Goal: Task Accomplishment & Management: Manage account settings

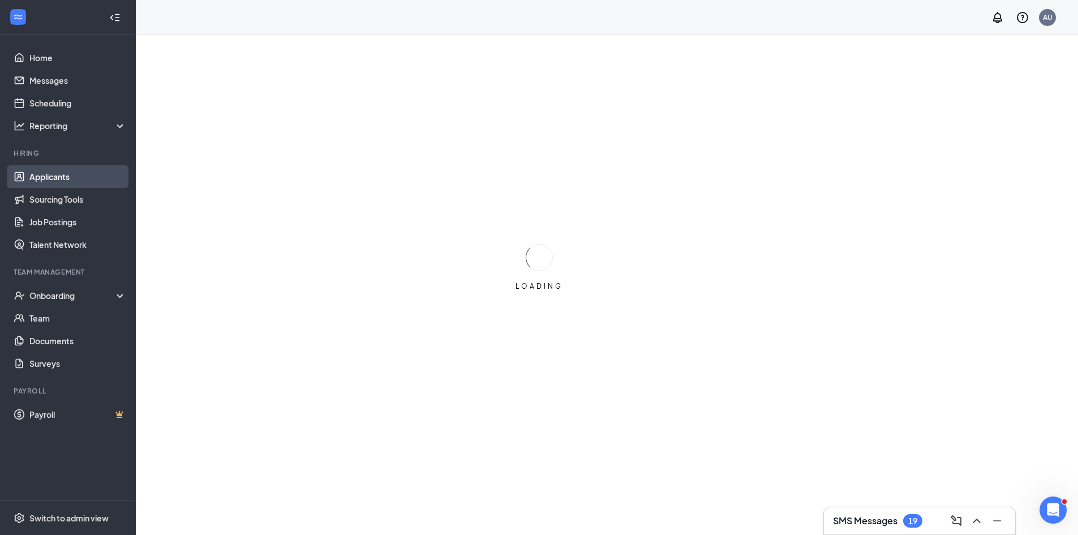
click at [49, 184] on link "Applicants" at bounding box center [77, 176] width 97 height 23
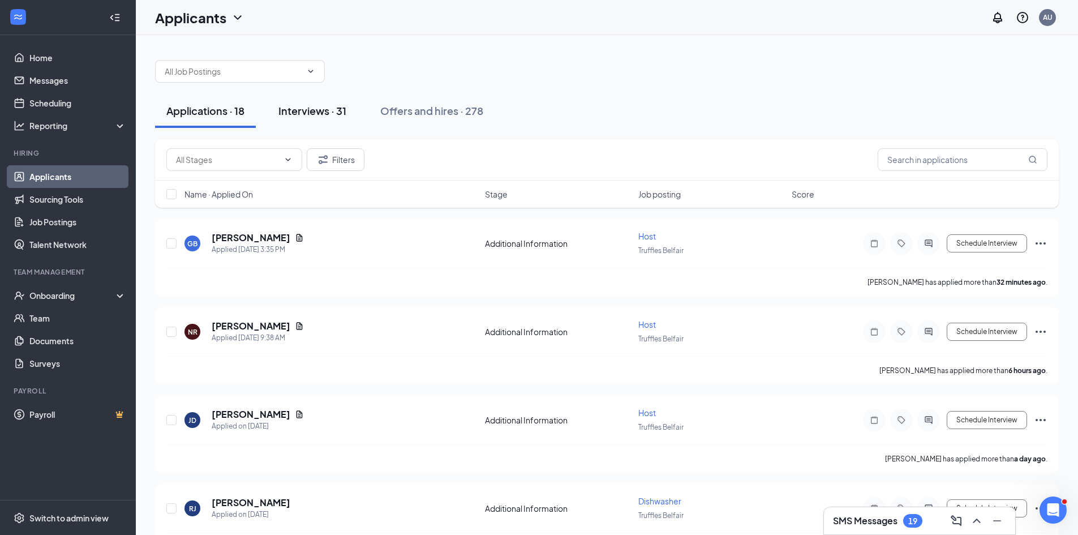
click at [331, 115] on div "Interviews · 31" at bounding box center [312, 111] width 68 height 14
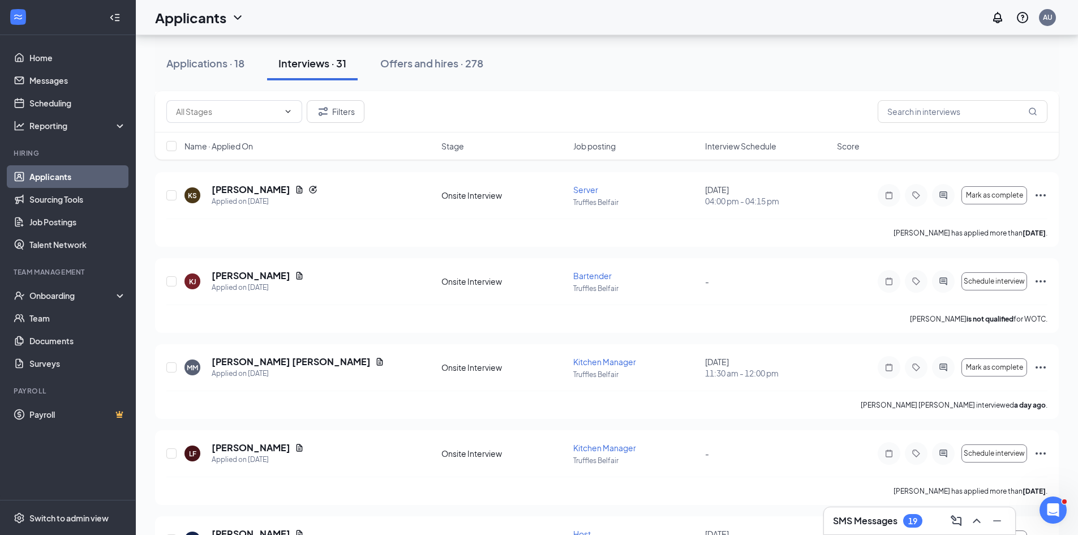
scroll to position [397, 0]
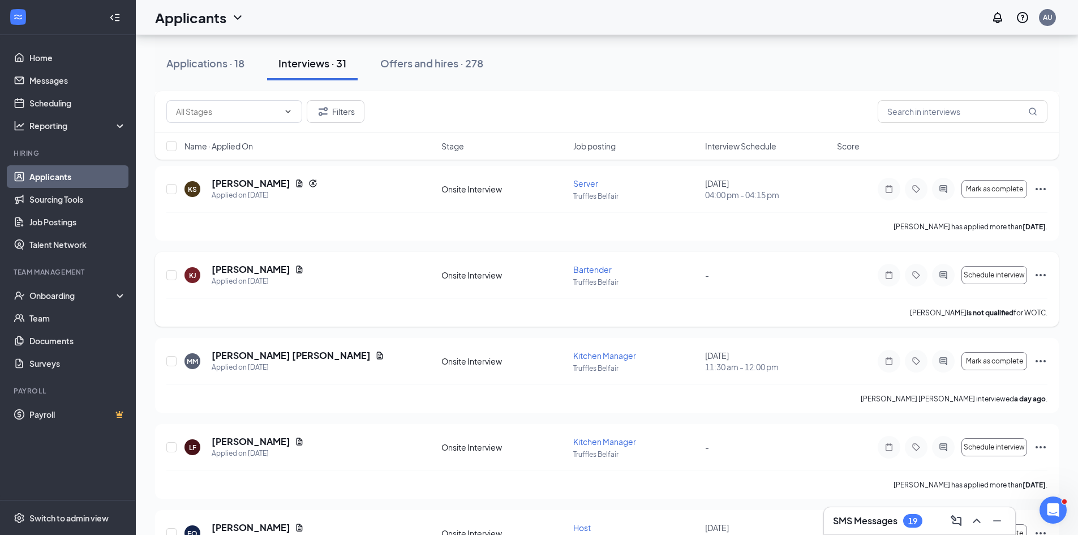
click at [1038, 279] on icon "Ellipses" at bounding box center [1041, 275] width 14 height 14
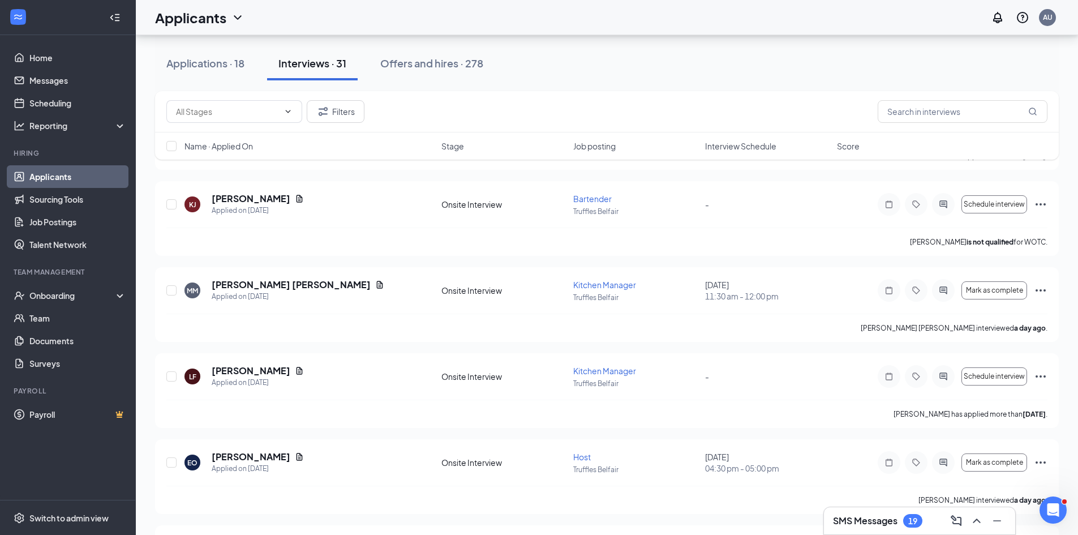
scroll to position [472, 0]
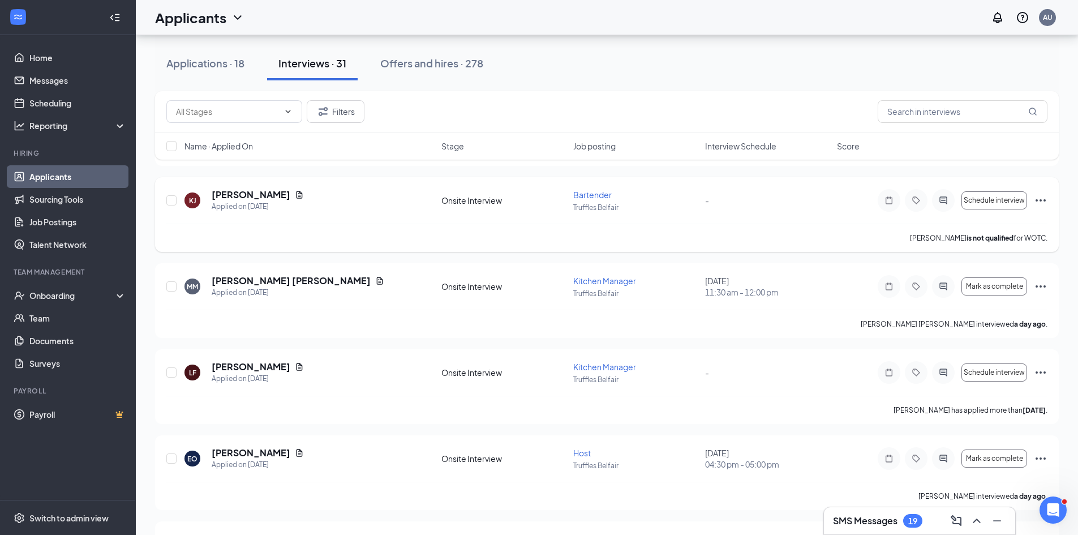
click at [1040, 199] on icon "Ellipses" at bounding box center [1040, 200] width 10 height 2
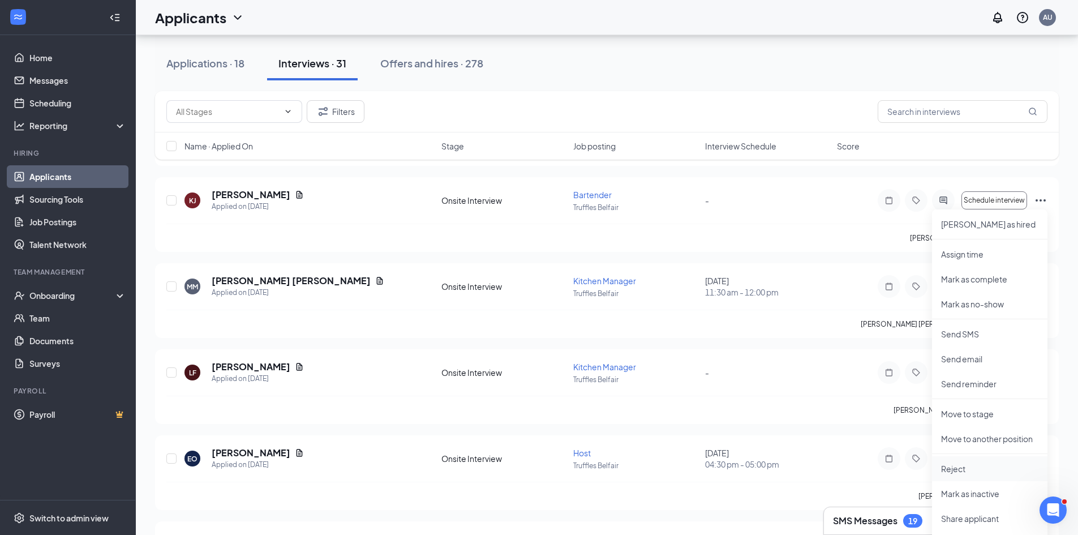
click at [958, 463] on p "Reject" at bounding box center [989, 468] width 97 height 11
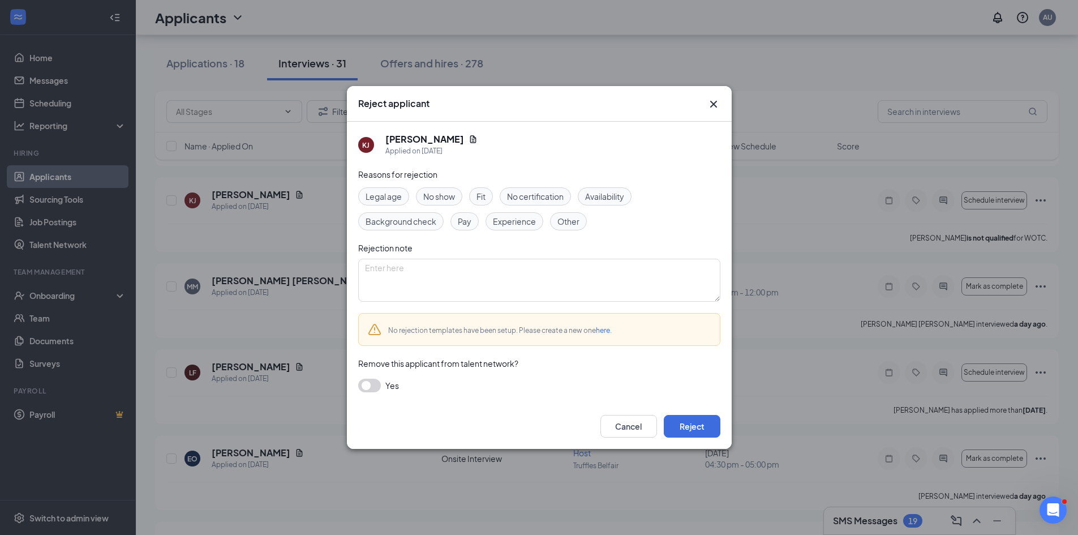
click at [476, 191] on div "Fit" at bounding box center [481, 196] width 24 height 18
click at [683, 429] on button "Reject" at bounding box center [692, 426] width 57 height 23
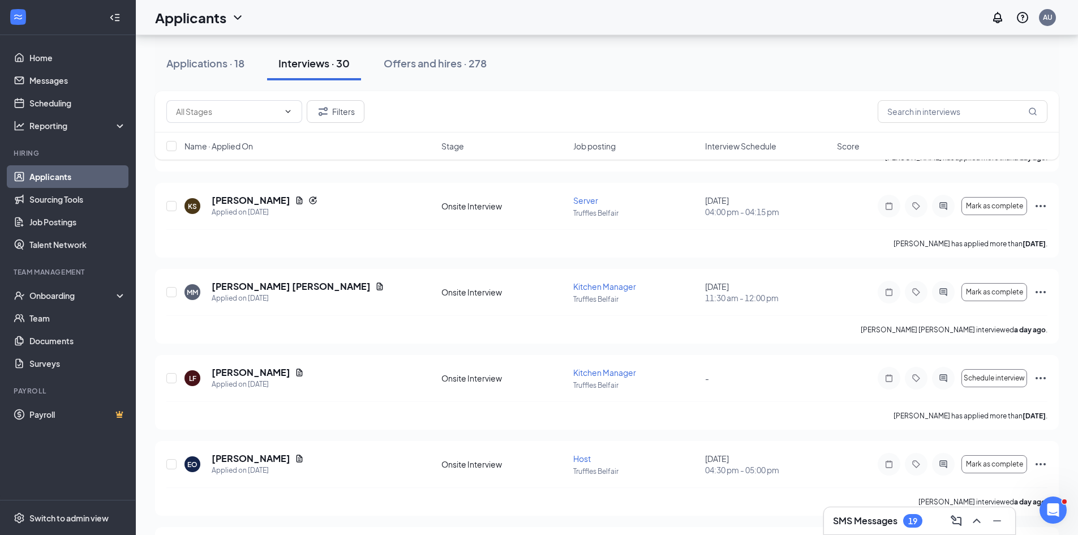
scroll to position [389, 0]
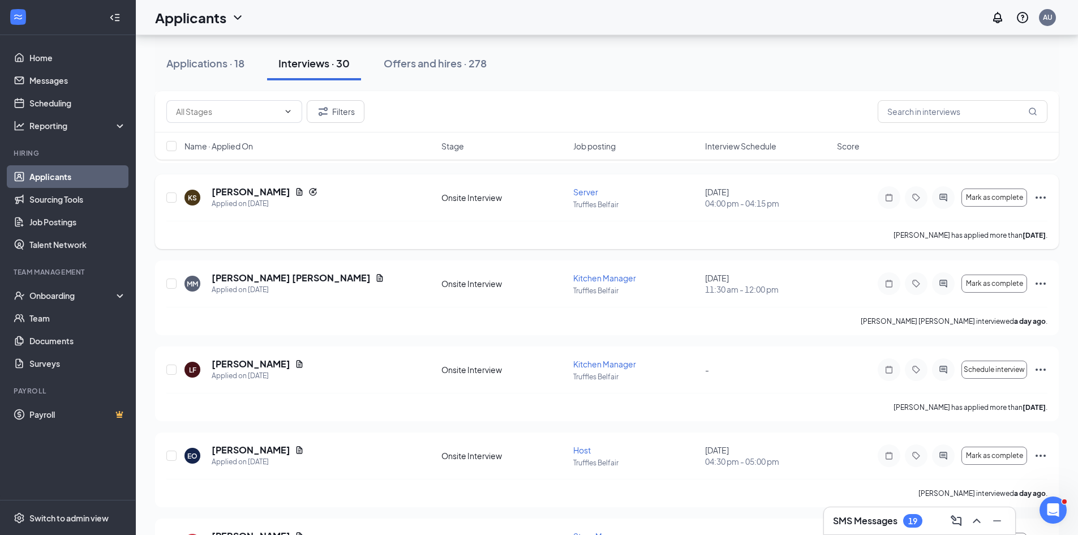
click at [1041, 201] on icon "Ellipses" at bounding box center [1041, 198] width 14 height 14
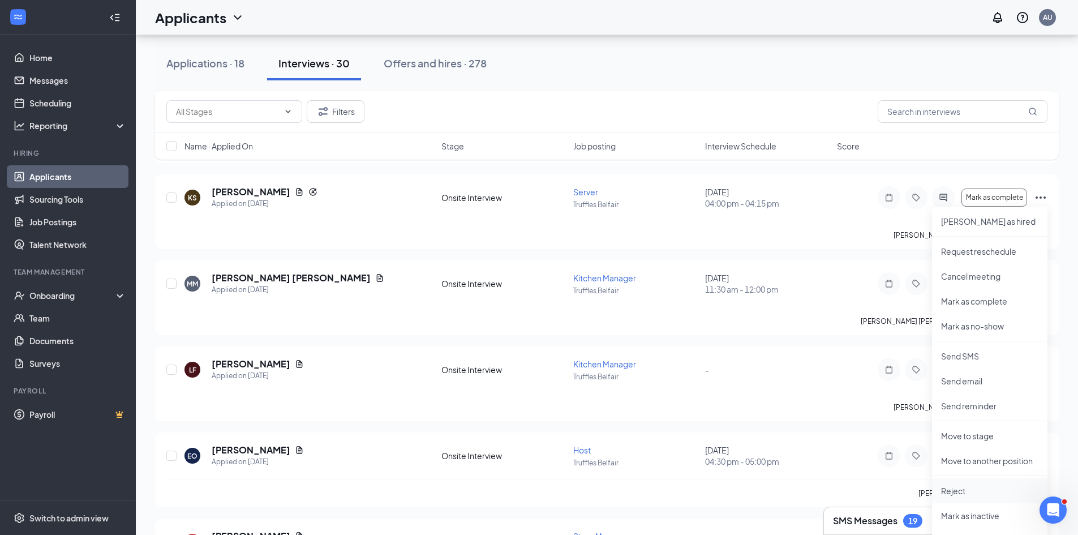
click at [958, 489] on p "Reject" at bounding box center [989, 490] width 97 height 11
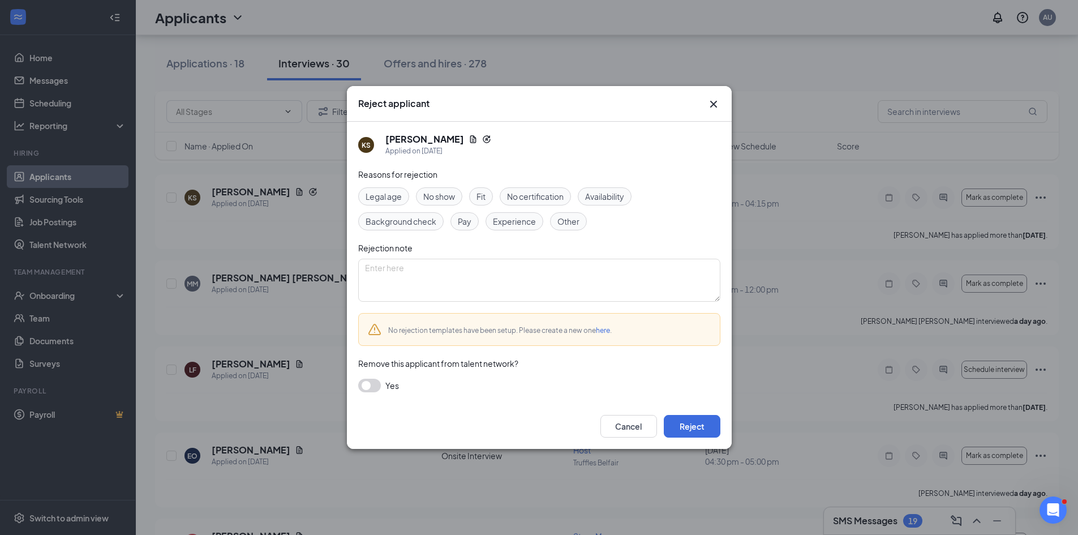
click at [485, 195] on span "Fit" at bounding box center [480, 196] width 9 height 12
click at [685, 424] on button "Reject" at bounding box center [692, 426] width 57 height 23
